Goal: Information Seeking & Learning: Learn about a topic

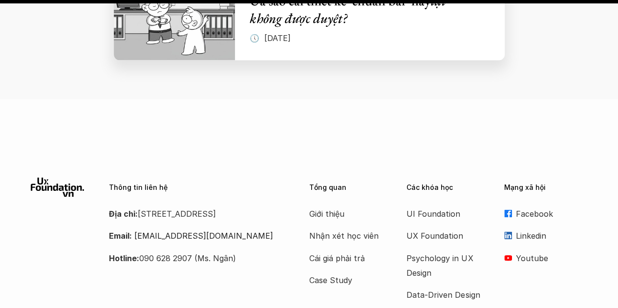
scroll to position [4546, 0]
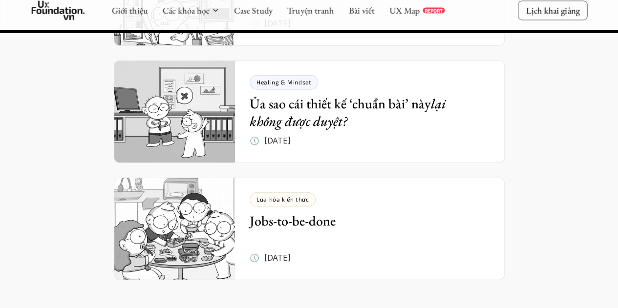
scroll to position [8505, 0]
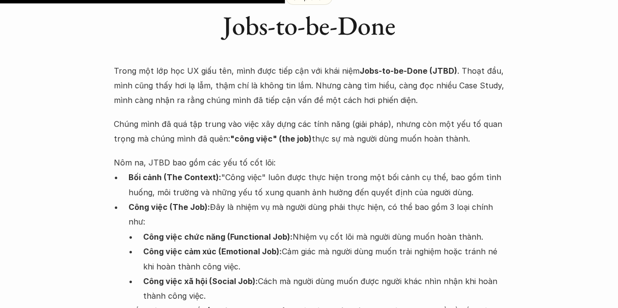
scroll to position [1711, 0]
